Goal: Transaction & Acquisition: Download file/media

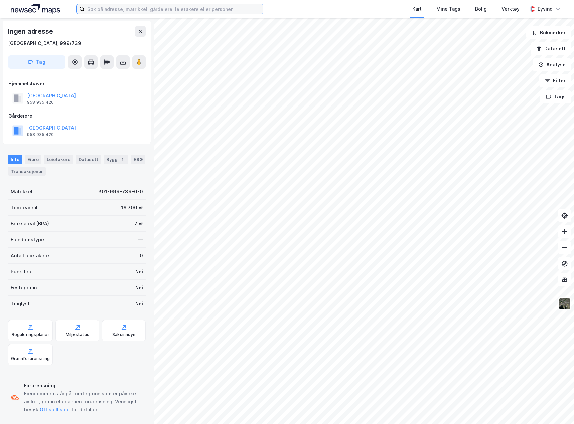
click at [168, 8] on input at bounding box center [173, 9] width 178 height 10
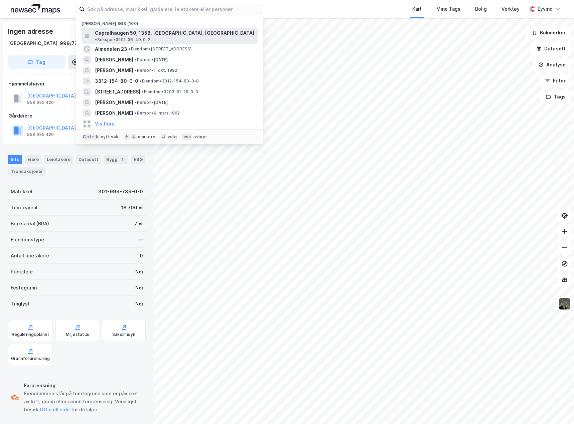
click at [169, 33] on span "Capralhaugen 50, 1358, JAR, BÆRUM" at bounding box center [174, 33] width 159 height 8
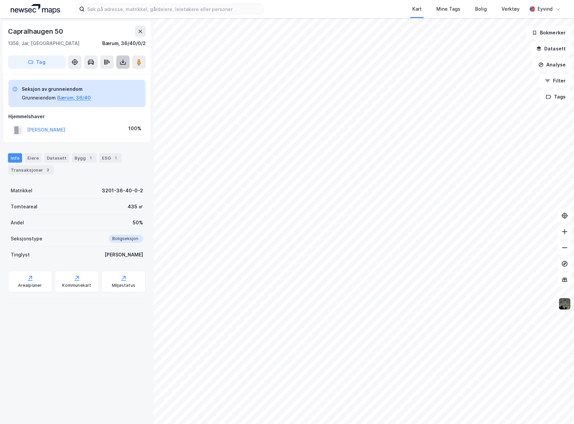
click at [122, 66] on button at bounding box center [122, 61] width 13 height 13
click at [114, 78] on div "Last ned grunnbok" at bounding box center [93, 75] width 71 height 11
click at [116, 77] on div "Last ned grunnbok" at bounding box center [93, 75] width 71 height 11
